Goal: Entertainment & Leisure: Consume media (video, audio)

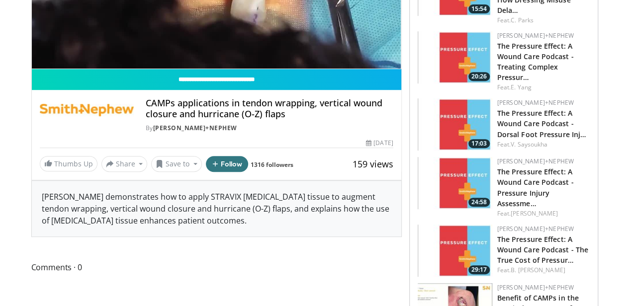
scroll to position [232, 0]
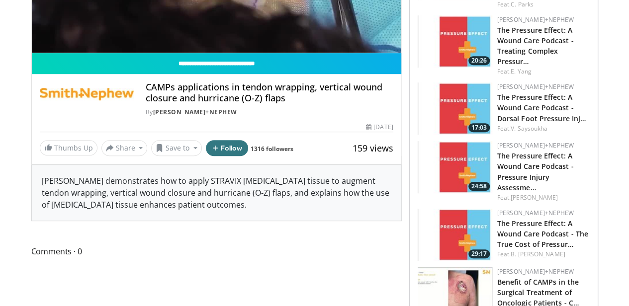
click at [468, 270] on img at bounding box center [454, 293] width 75 height 52
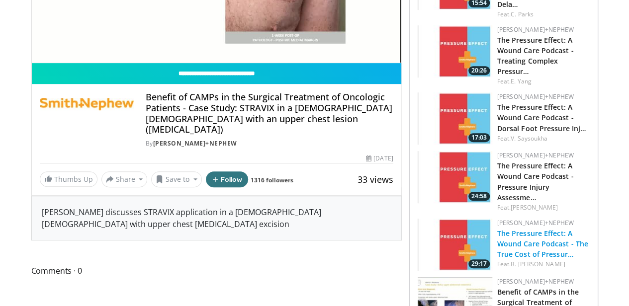
scroll to position [298, 0]
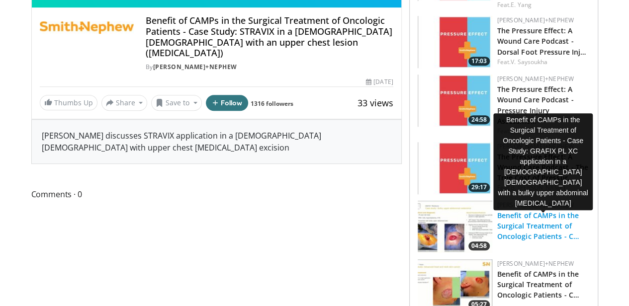
click at [525, 215] on link "Benefit of CAMPs in the Surgical Treatment of Oncologic Patients - C…" at bounding box center [538, 226] width 82 height 30
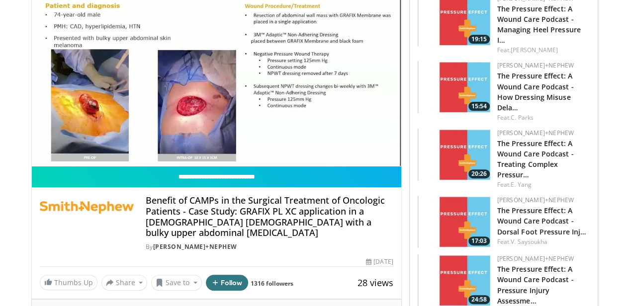
scroll to position [132, 0]
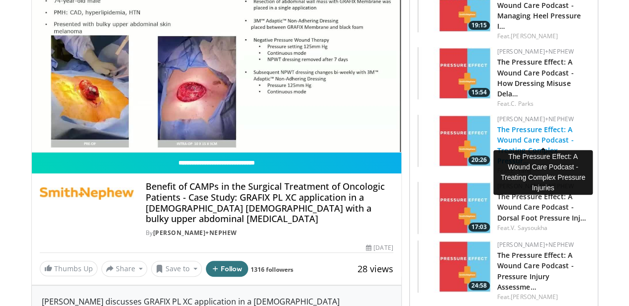
click at [511, 127] on link "The Pressure Effect: A Wound Care Podcast - Treating Complex Pressur…" at bounding box center [535, 145] width 77 height 41
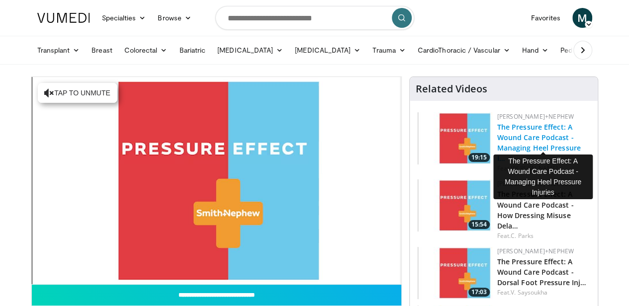
click at [522, 136] on link "The Pressure Effect: A Wound Care Podcast - Managing Heel Pressure I…" at bounding box center [538, 142] width 83 height 41
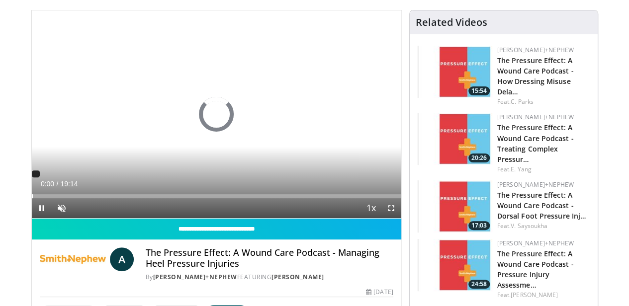
scroll to position [132, 0]
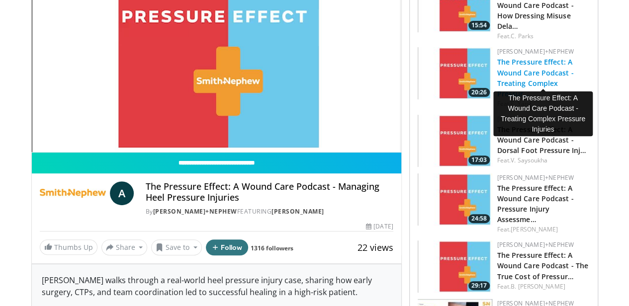
click at [514, 64] on link "The Pressure Effect: A Wound Care Podcast - Treating Complex Pressur…" at bounding box center [535, 77] width 77 height 41
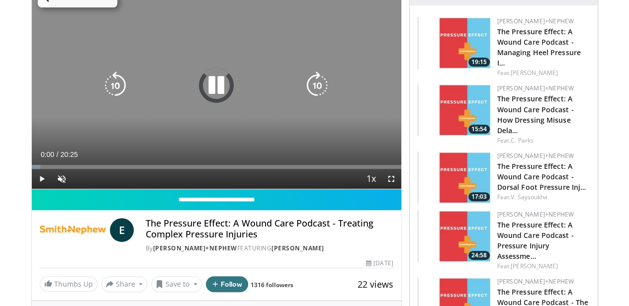
scroll to position [132, 0]
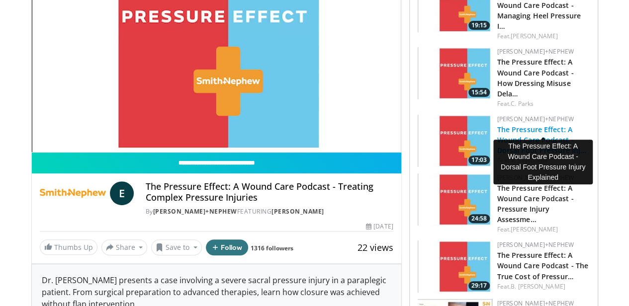
click at [519, 128] on link "The Pressure Effect: A Wound Care Podcast - Dorsal Foot Pressure Inj…" at bounding box center [541, 140] width 89 height 30
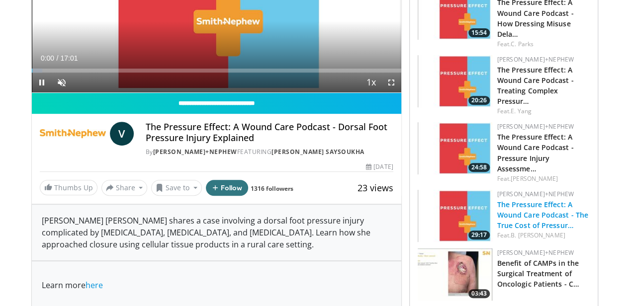
scroll to position [199, 0]
